Goal: Task Accomplishment & Management: Manage account settings

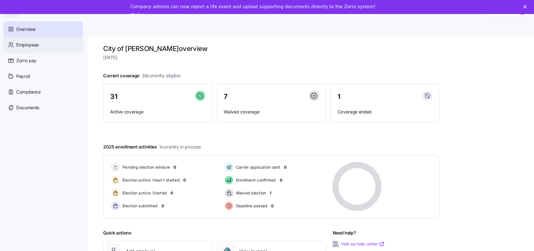
click at [32, 40] on div "Employees" at bounding box center [43, 45] width 80 height 16
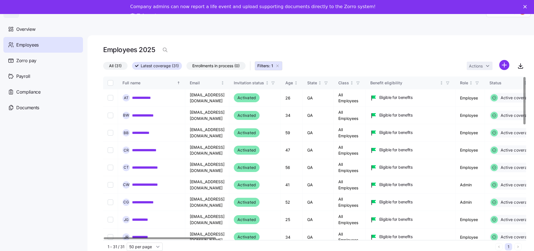
scroll to position [0, 4]
click at [507, 64] on html "**********" at bounding box center [267, 131] width 534 height 262
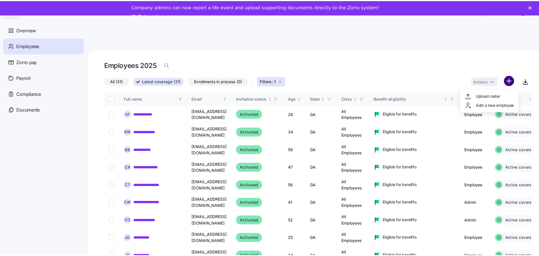
scroll to position [0, 0]
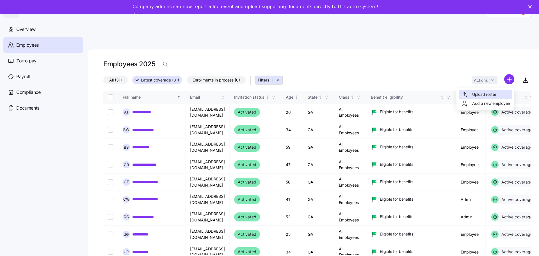
click at [479, 96] on span "Upload roster" at bounding box center [484, 94] width 24 height 6
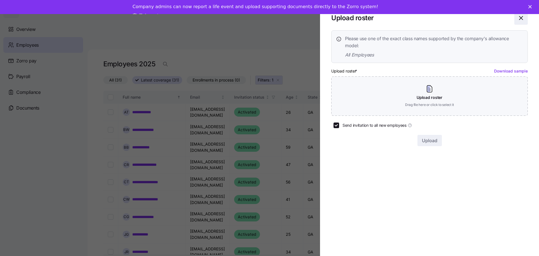
click at [520, 19] on icon "button" at bounding box center [520, 18] width 7 height 7
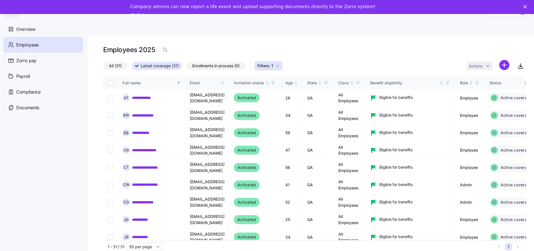
click at [527, 7] on polygon "Close" at bounding box center [525, 6] width 3 height 3
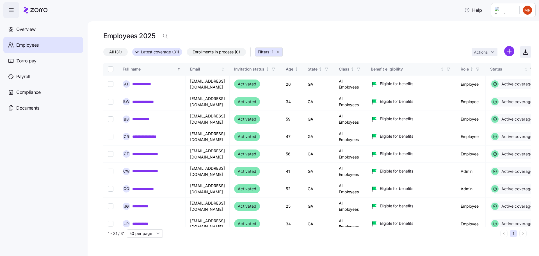
click at [525, 52] on icon "button" at bounding box center [525, 51] width 0 height 3
